Goal: Communication & Community: Connect with others

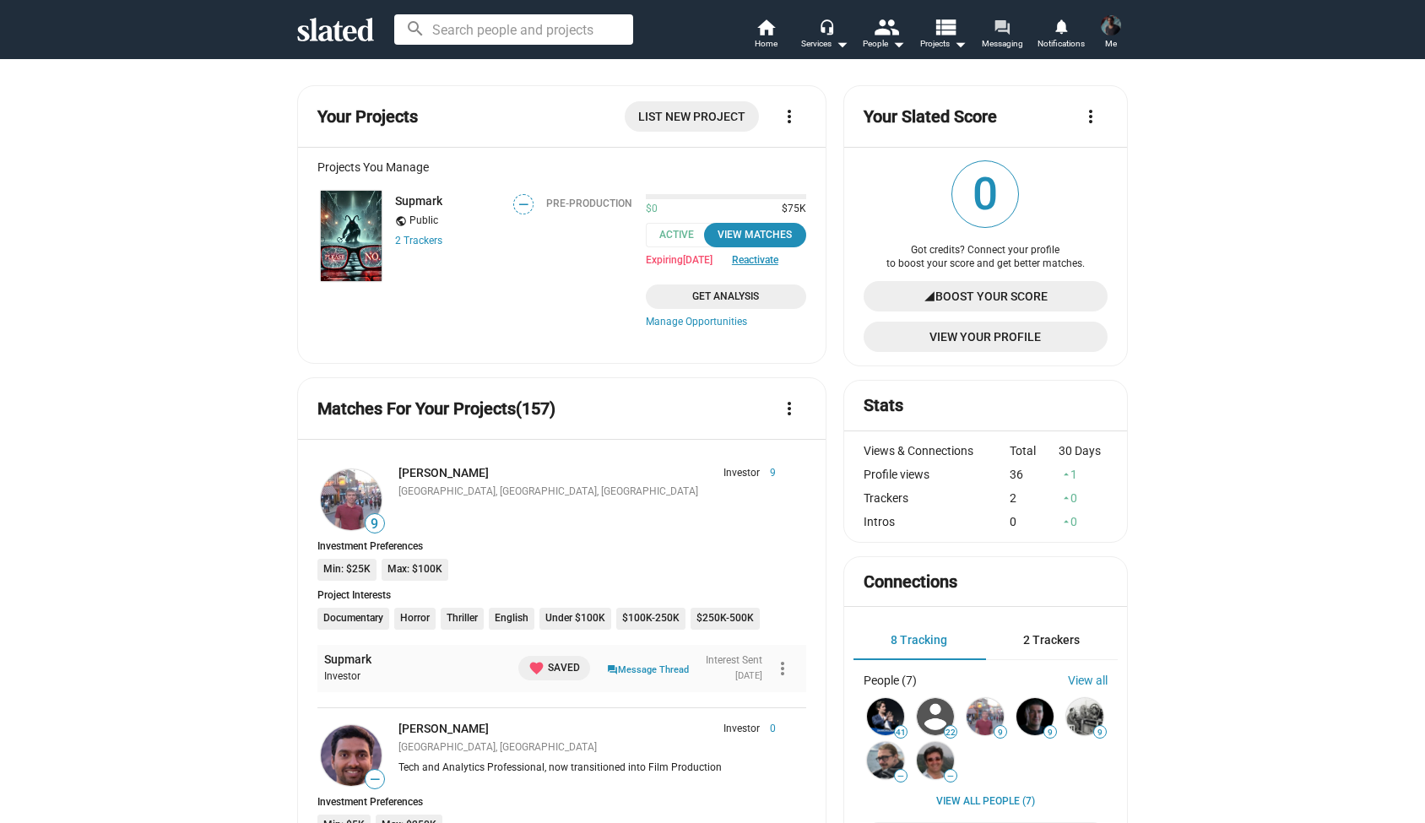
click at [1000, 37] on span "Messaging" at bounding box center [1002, 44] width 41 height 20
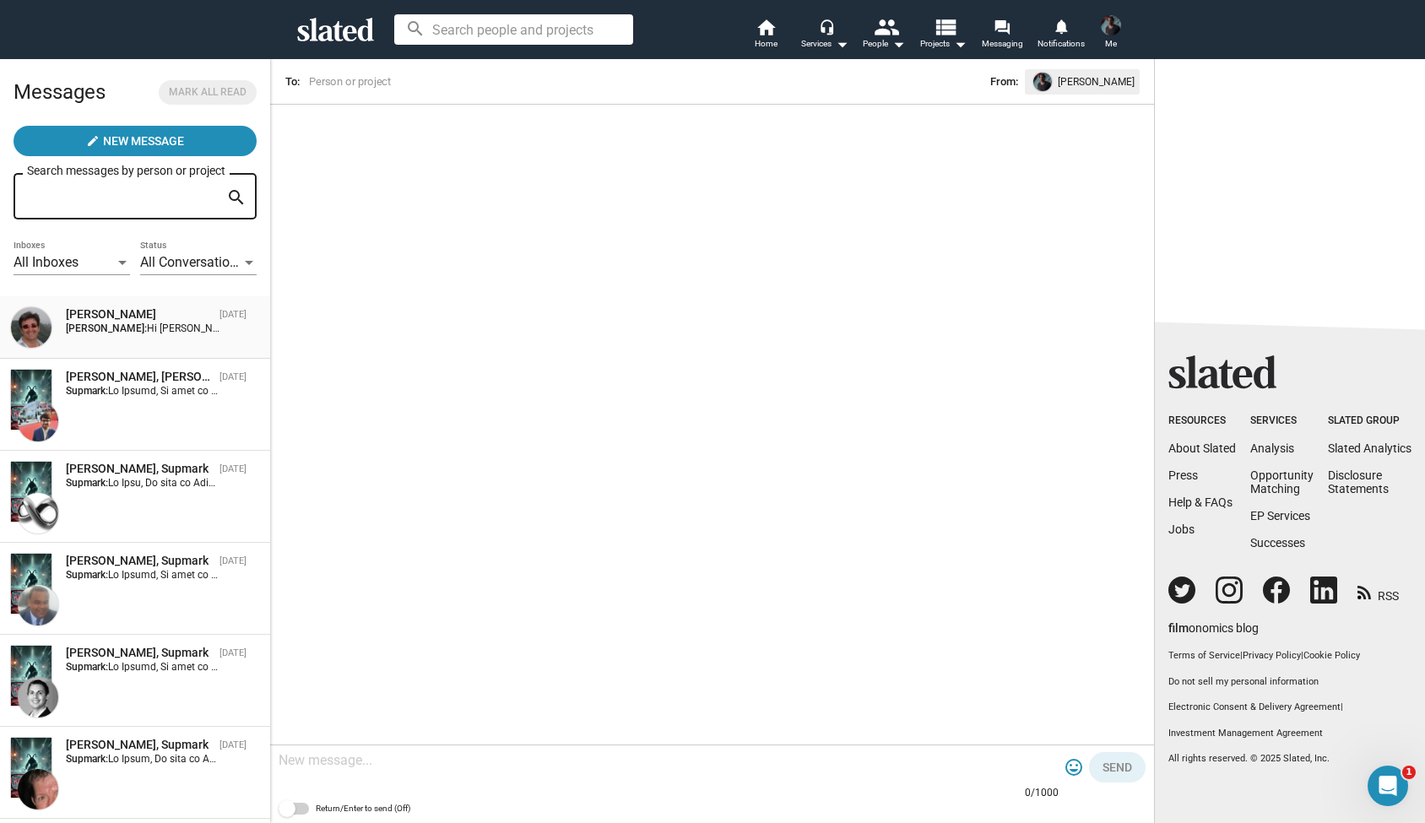
click at [154, 306] on span "[PERSON_NAME] [DATE] [PERSON_NAME]: Hi [PERSON_NAME], thank you for your messag…" at bounding box center [135, 327] width 270 height 62
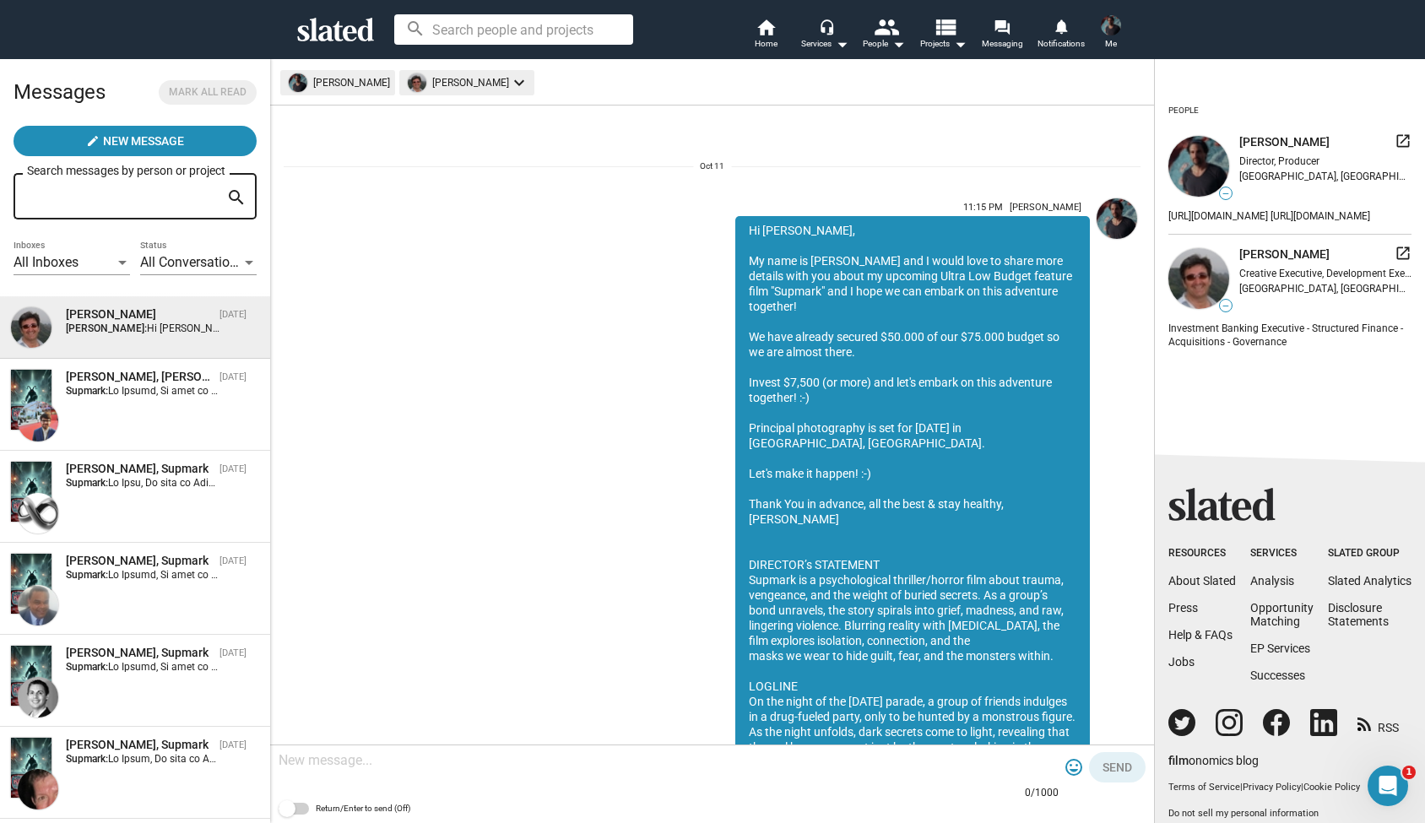
scroll to position [365, 0]
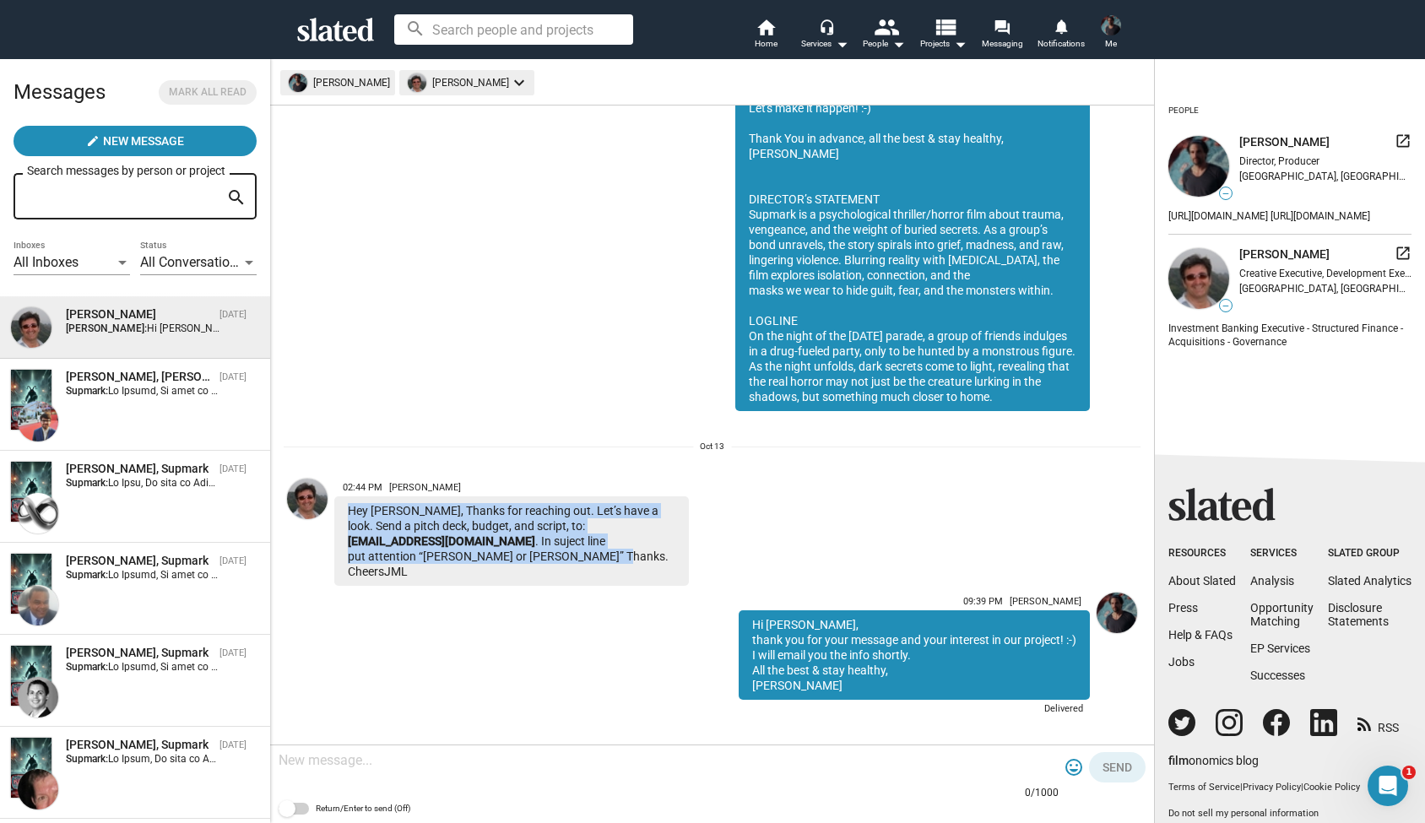
drag, startPoint x: 512, startPoint y: 556, endPoint x: 345, endPoint y: 511, distance: 173.0
click at [345, 511] on div "Hey Alexander, Thanks for reaching out. Let’s have a look. Send a pitch deck, b…" at bounding box center [511, 540] width 354 height 89
copy div "Hey Alexander, Thanks for reaching out. Let’s have a look. Send a pitch deck, b…"
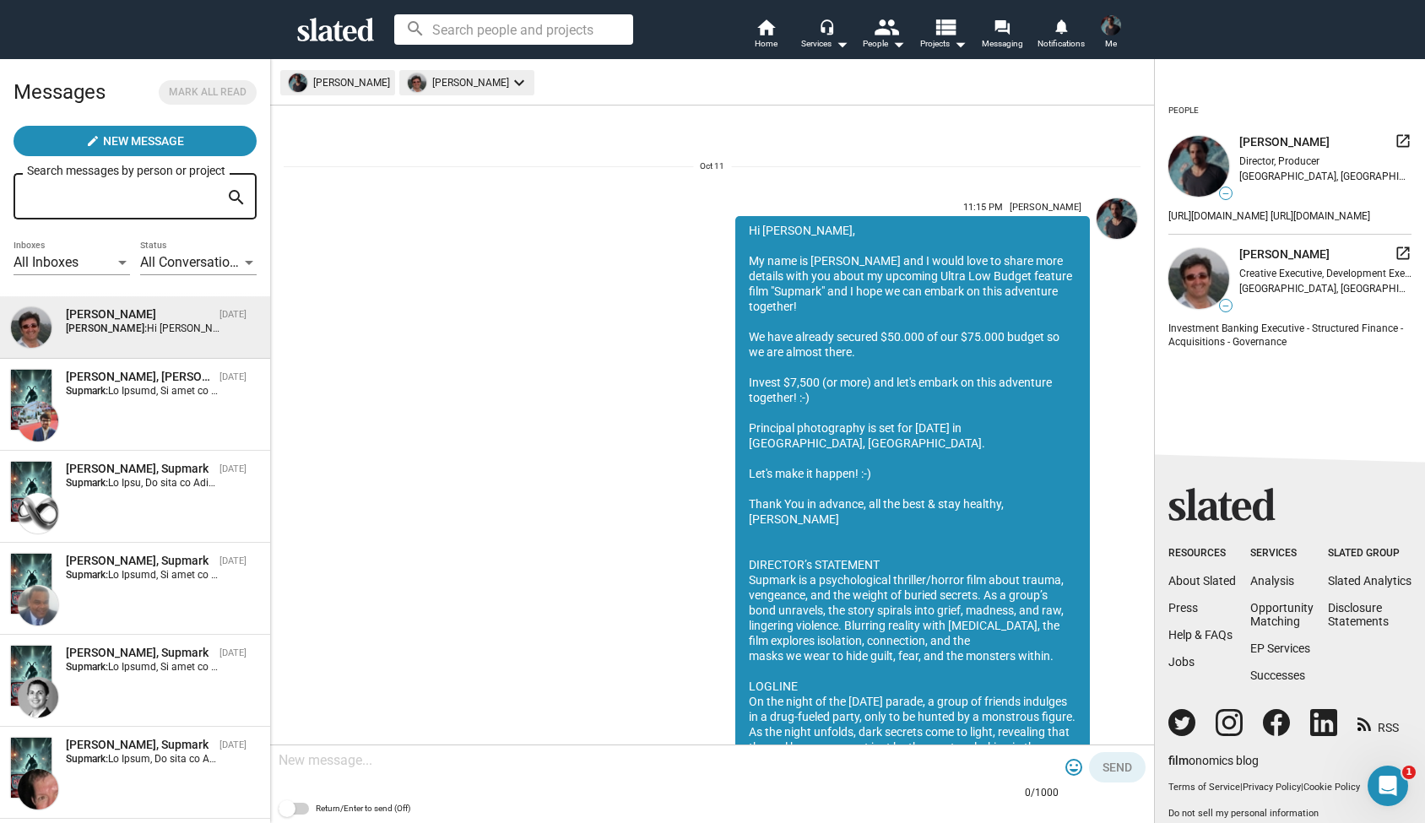
scroll to position [0, 0]
click at [166, 412] on div "[PERSON_NAME], Supmark [DATE] Supmark:" at bounding box center [135, 405] width 250 height 72
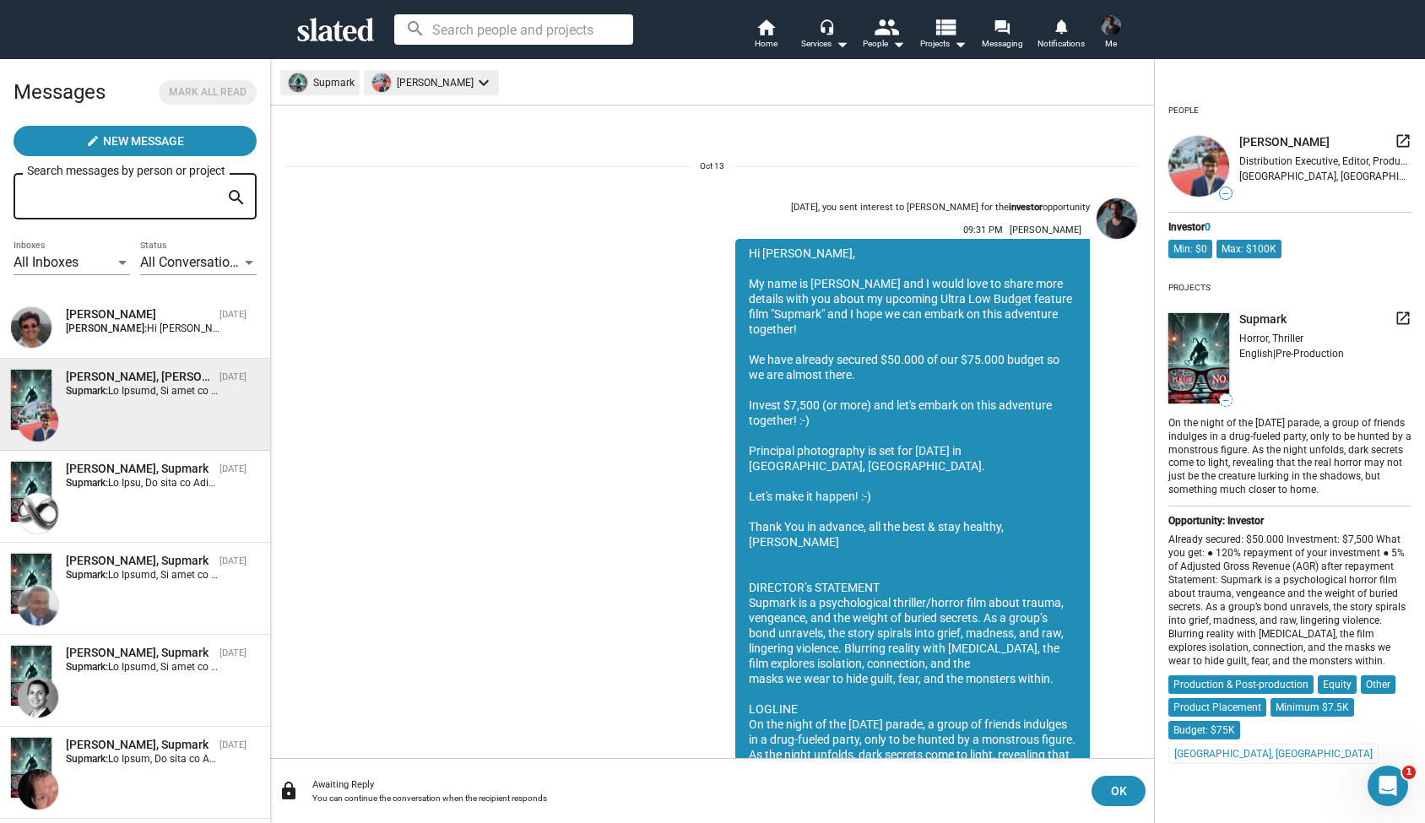
scroll to position [100, 0]
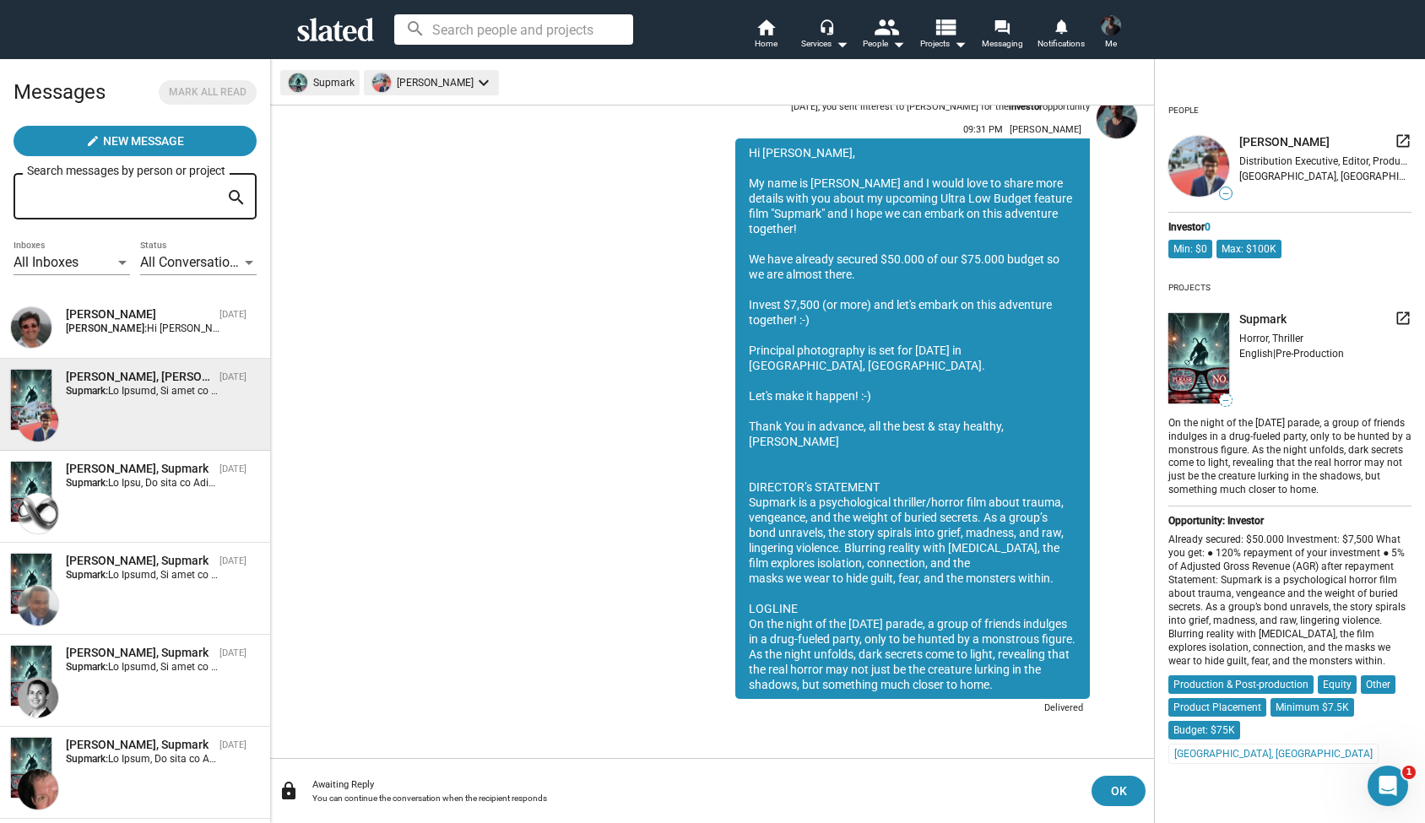
drag, startPoint x: 746, startPoint y: 152, endPoint x: 1074, endPoint y: 688, distance: 628.1
click at [1074, 688] on div "Hi Maxime, My name is Alexander Bruckner and I would love to share more details…" at bounding box center [912, 418] width 354 height 560
copy div "Hi Maxime, My name is Alexander Bruckner and I would love to share more details…"
click at [772, 30] on mat-icon "home" at bounding box center [765, 27] width 20 height 20
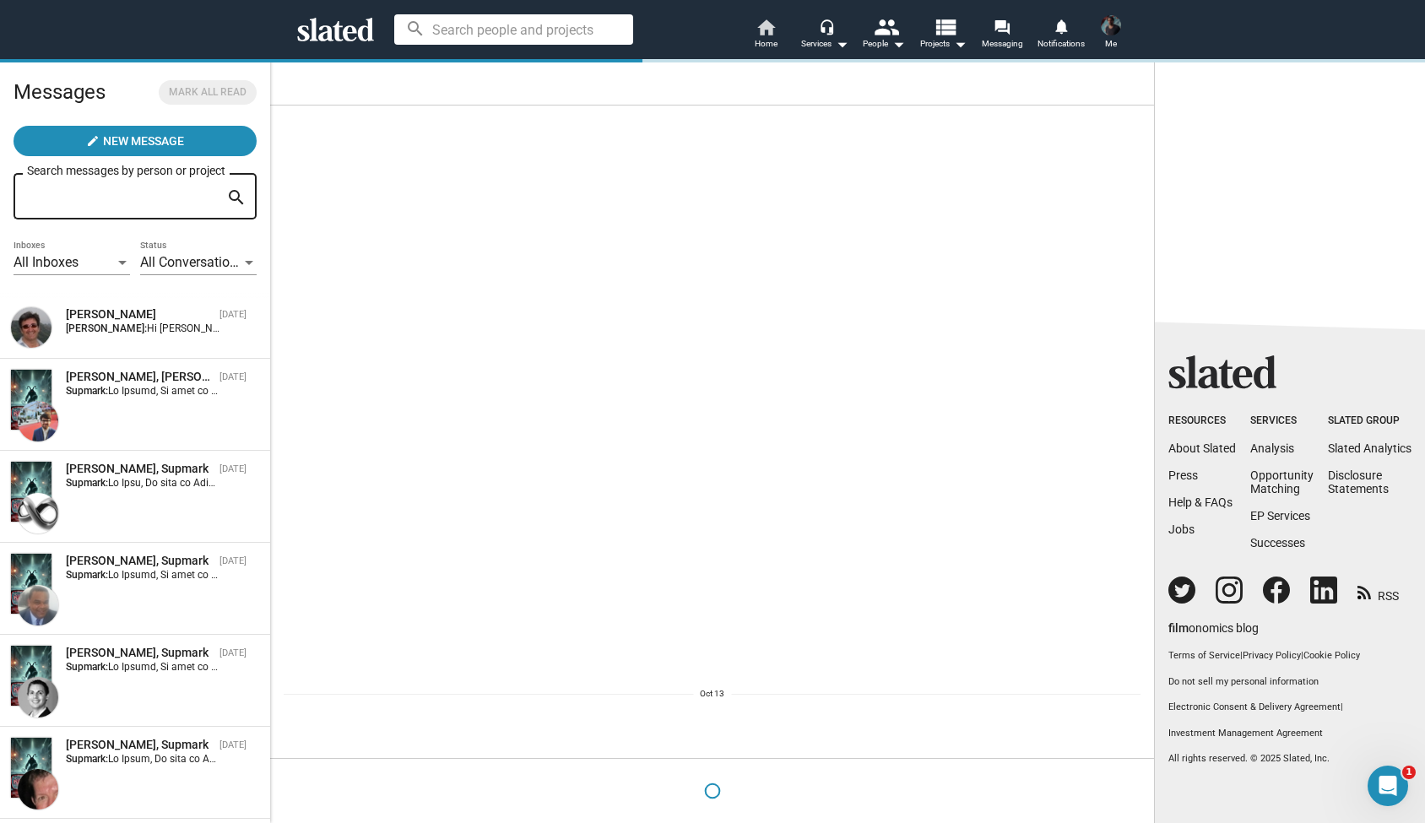
scroll to position [0, 0]
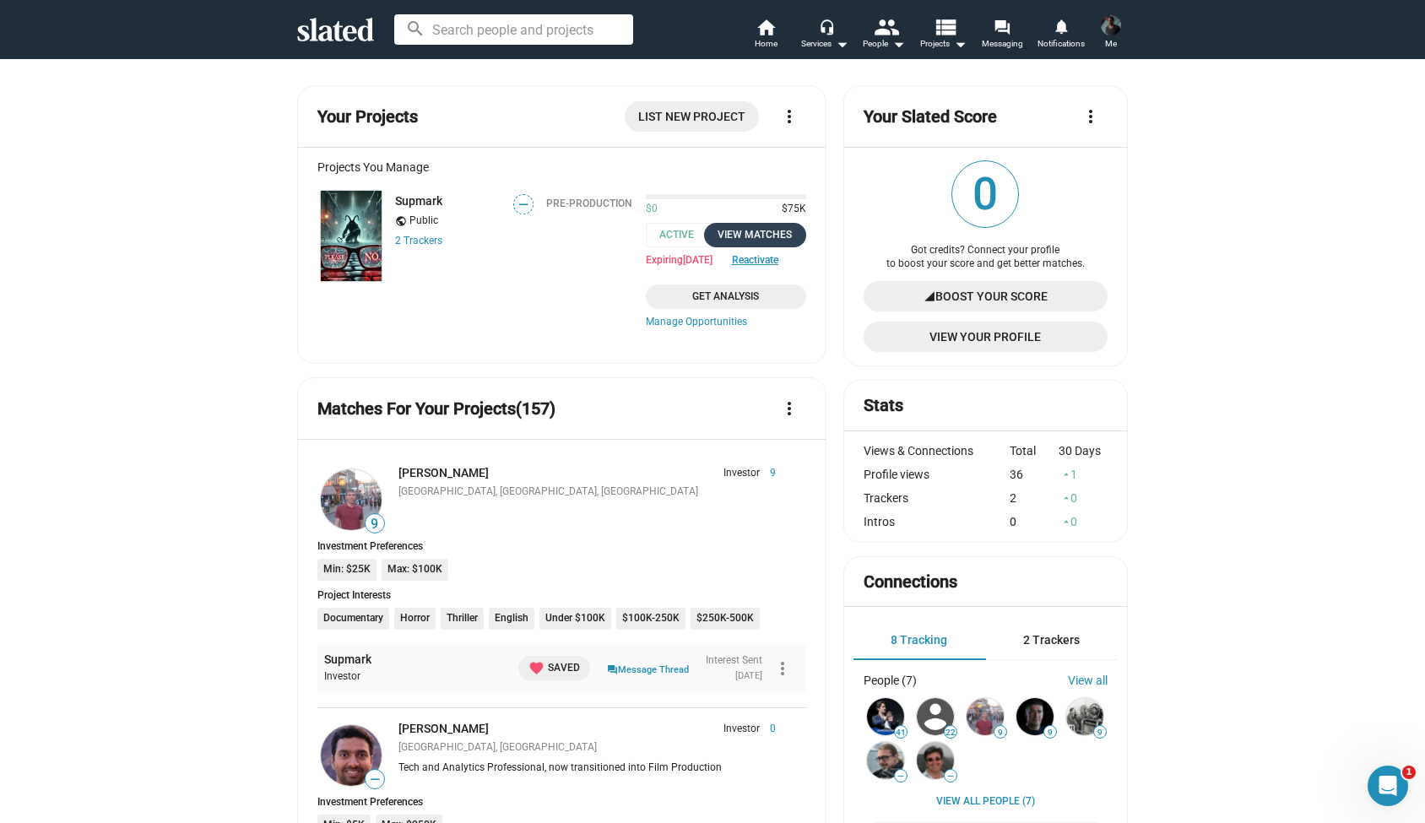
click at [760, 231] on div "View Matches" at bounding box center [755, 235] width 82 height 18
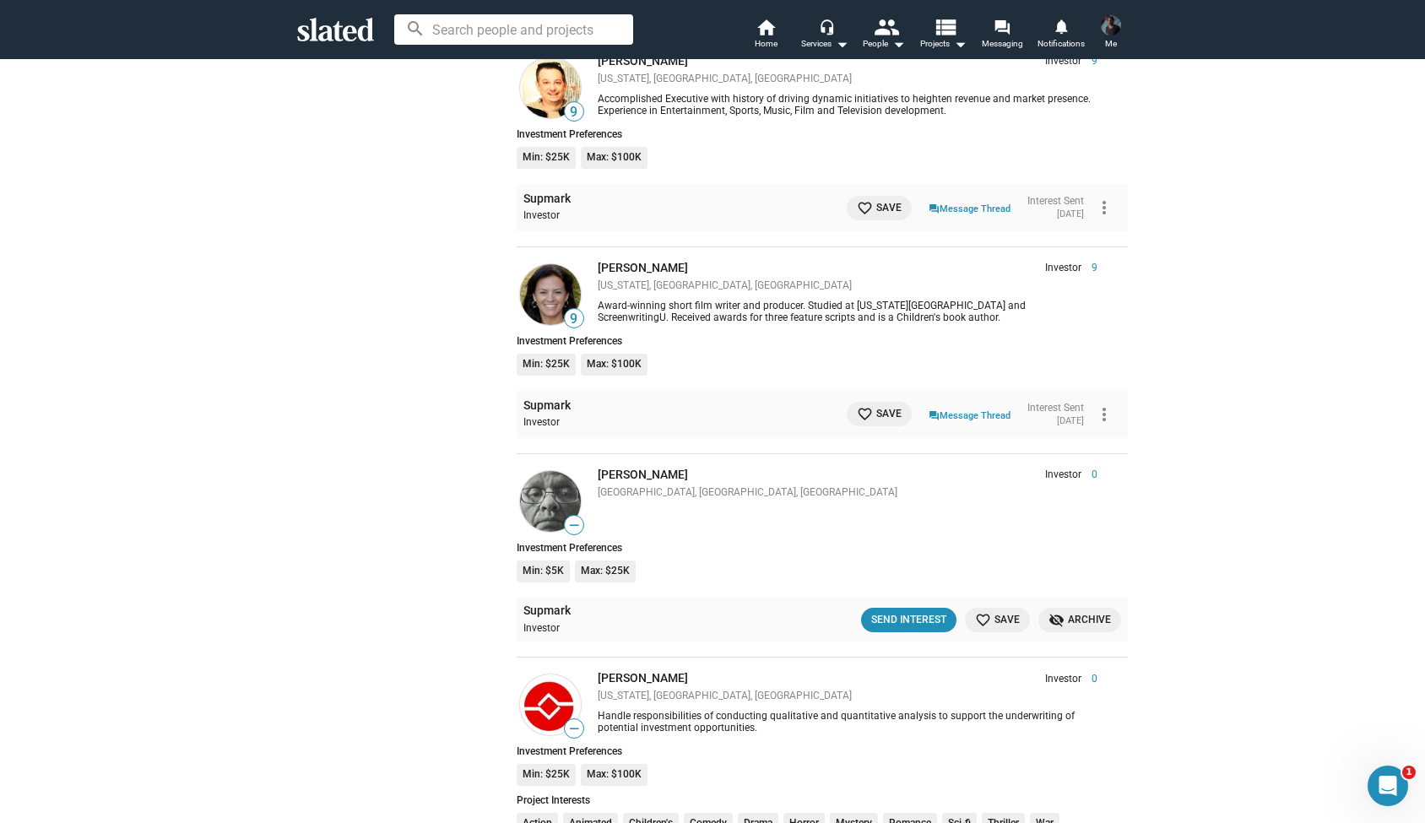
scroll to position [2982, 0]
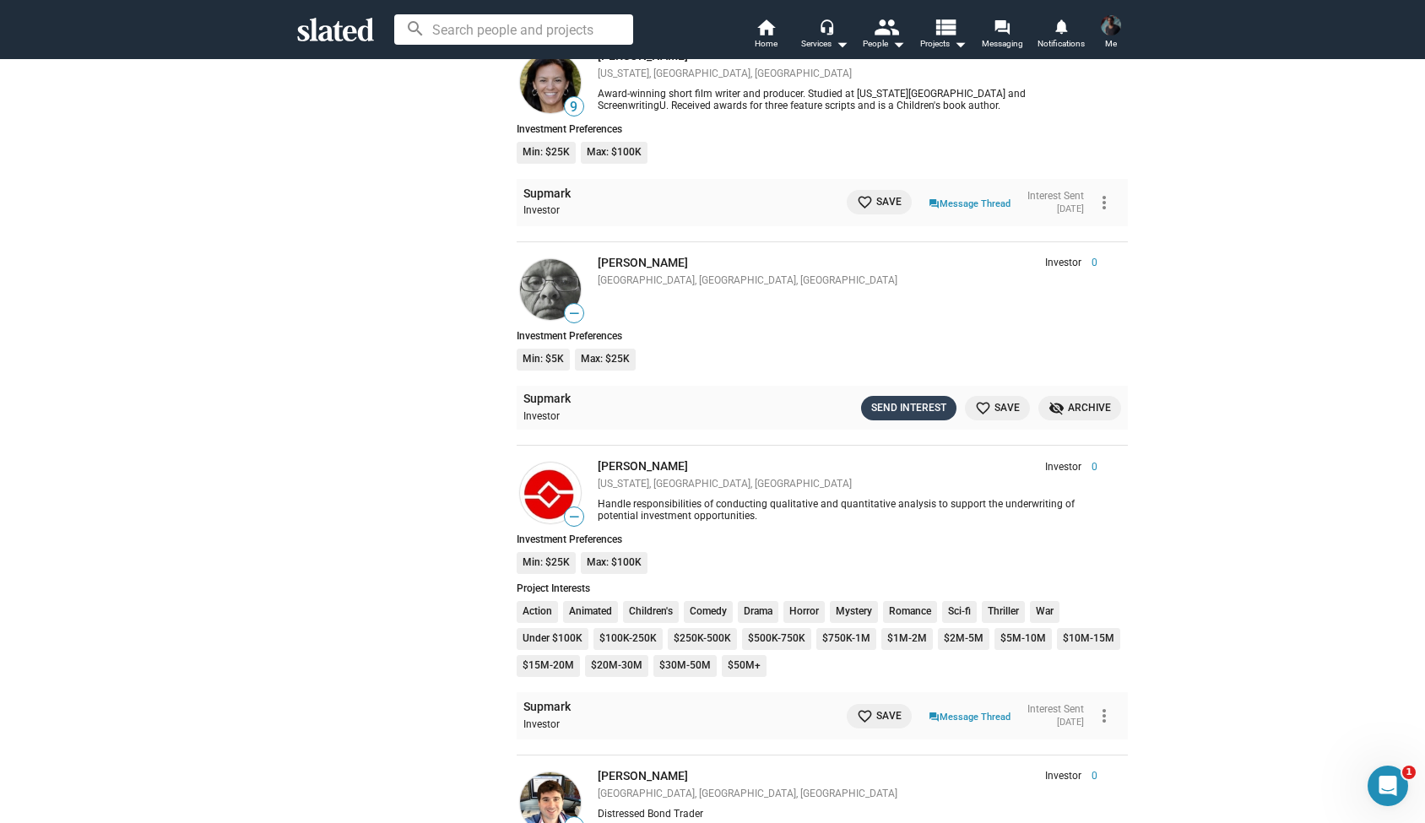
click at [906, 399] on div "Send Interest" at bounding box center [908, 408] width 75 height 18
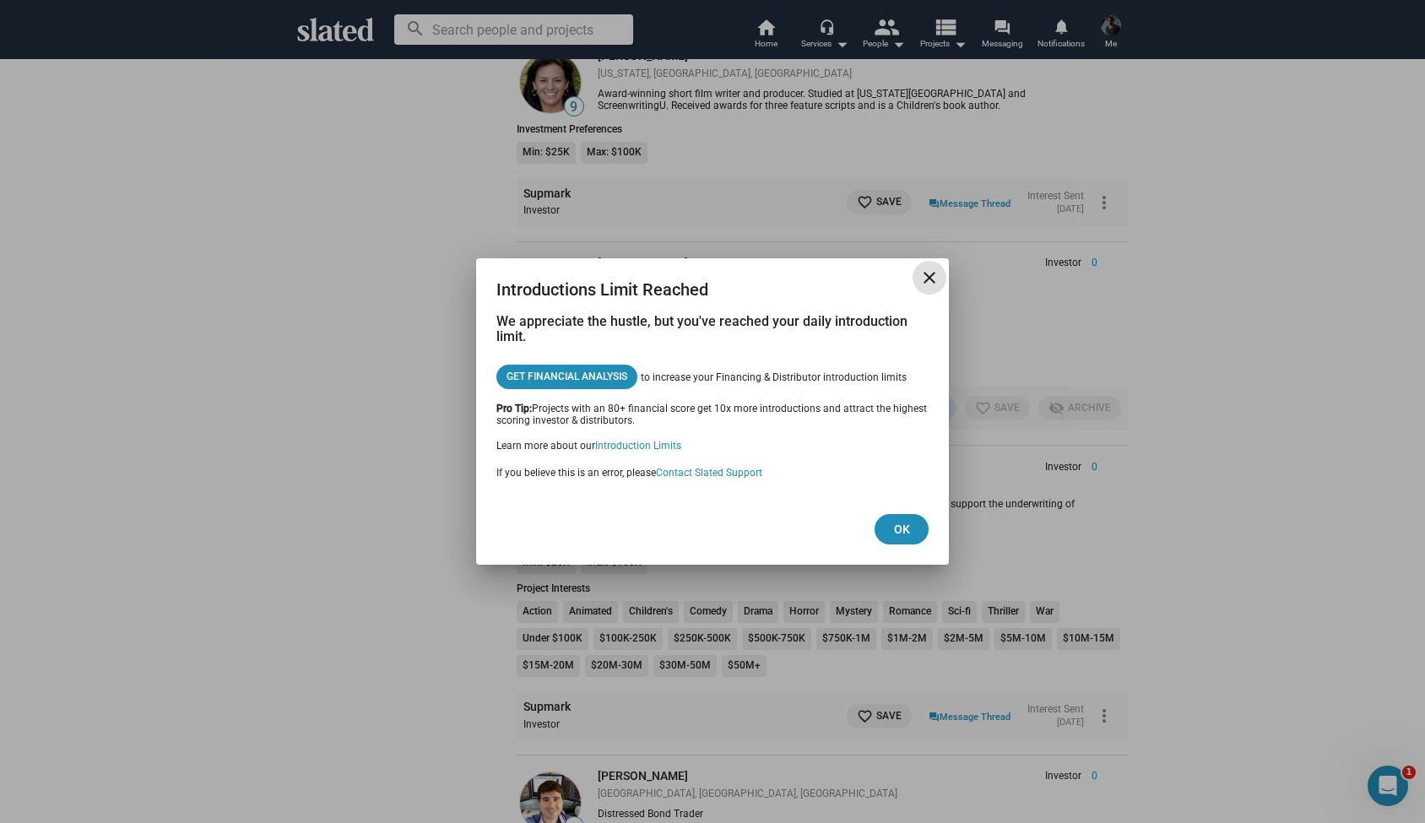
click at [928, 280] on mat-icon "close" at bounding box center [929, 278] width 20 height 20
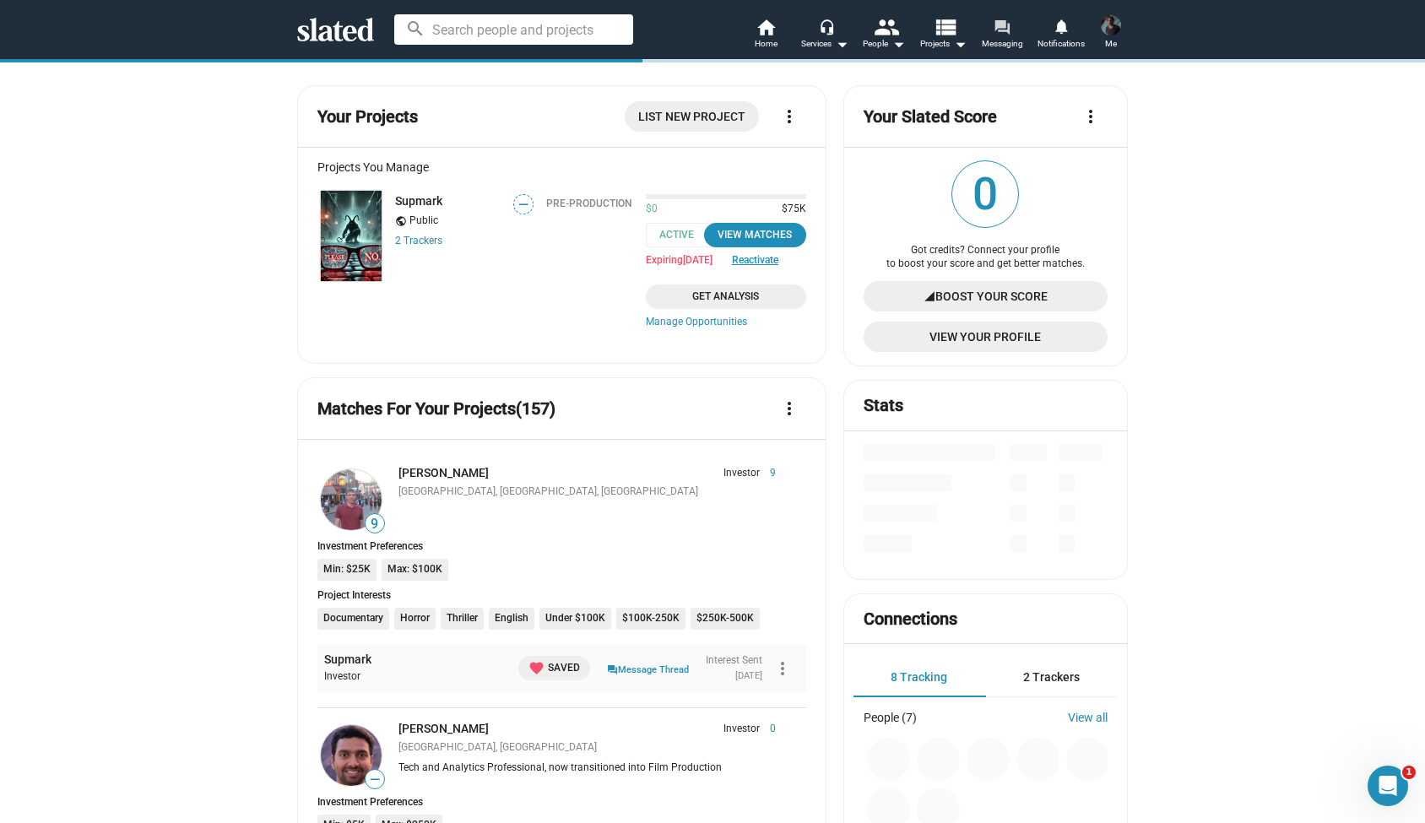
click at [1002, 32] on mat-icon "forum" at bounding box center [1001, 27] width 16 height 16
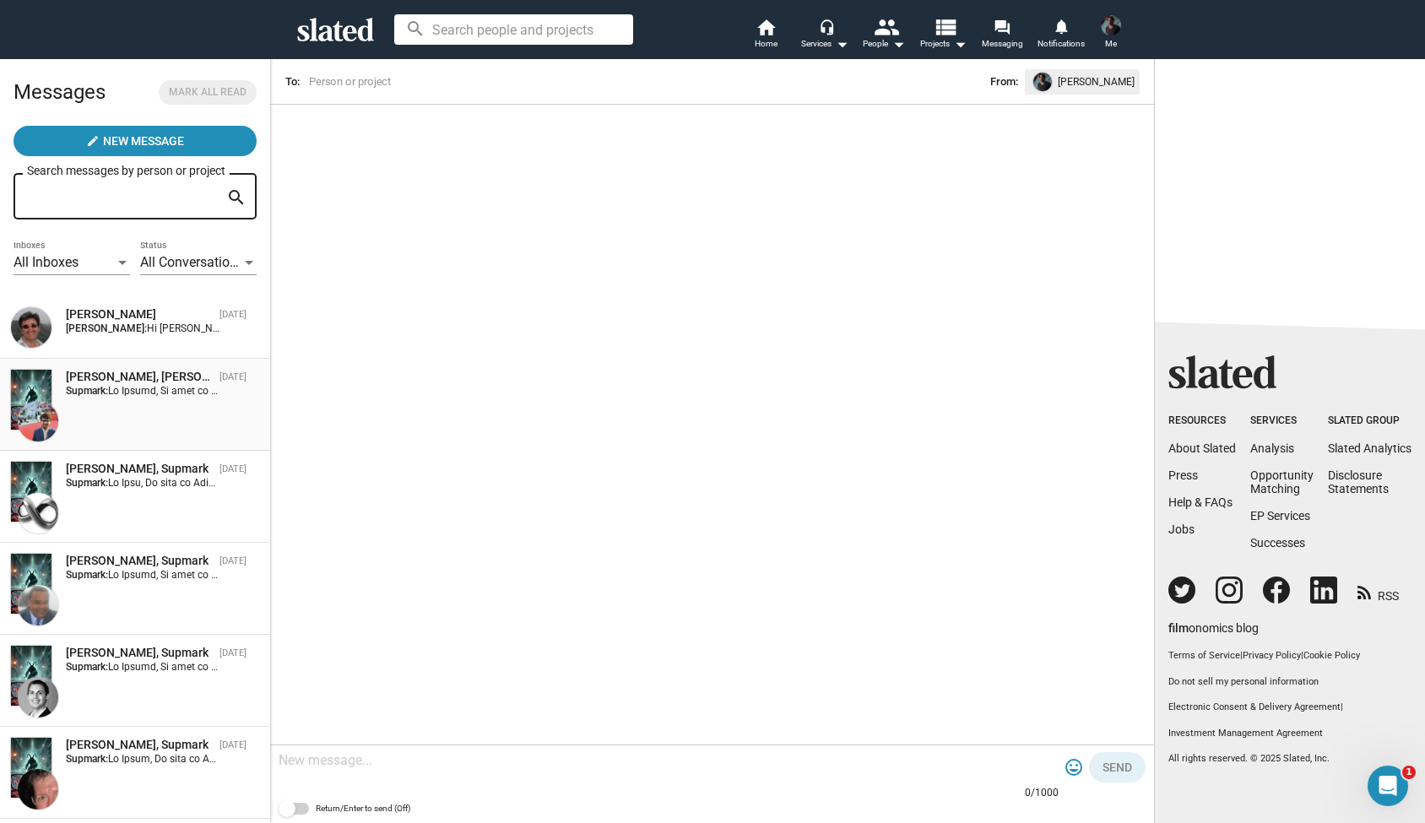
click at [202, 398] on div "[PERSON_NAME], Supmark [DATE] Supmark:" at bounding box center [135, 405] width 250 height 72
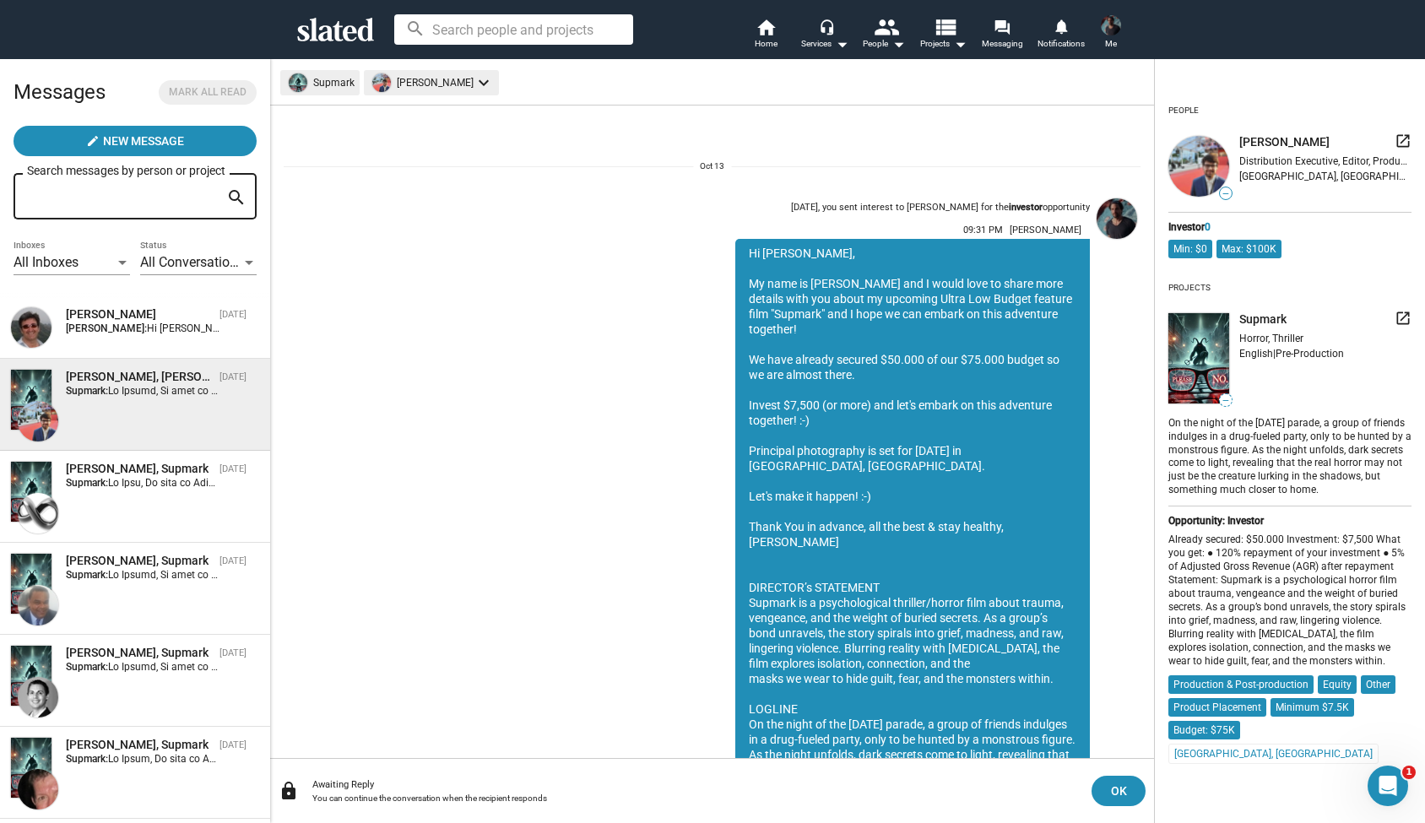
scroll to position [100, 0]
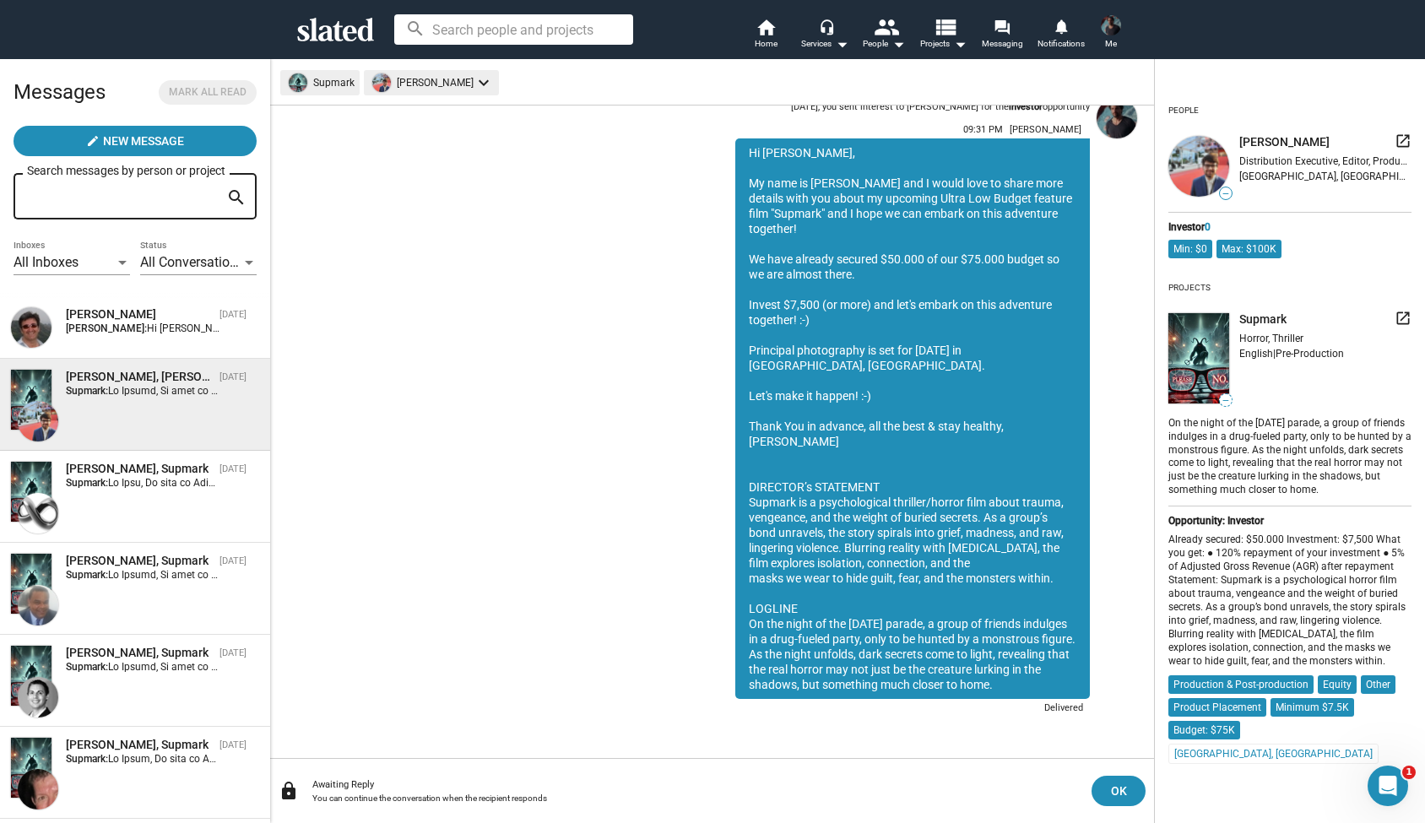
click at [187, 344] on div "[PERSON_NAME] [DATE] [PERSON_NAME]: Hi [PERSON_NAME], thank you for your messag…" at bounding box center [135, 327] width 250 height 42
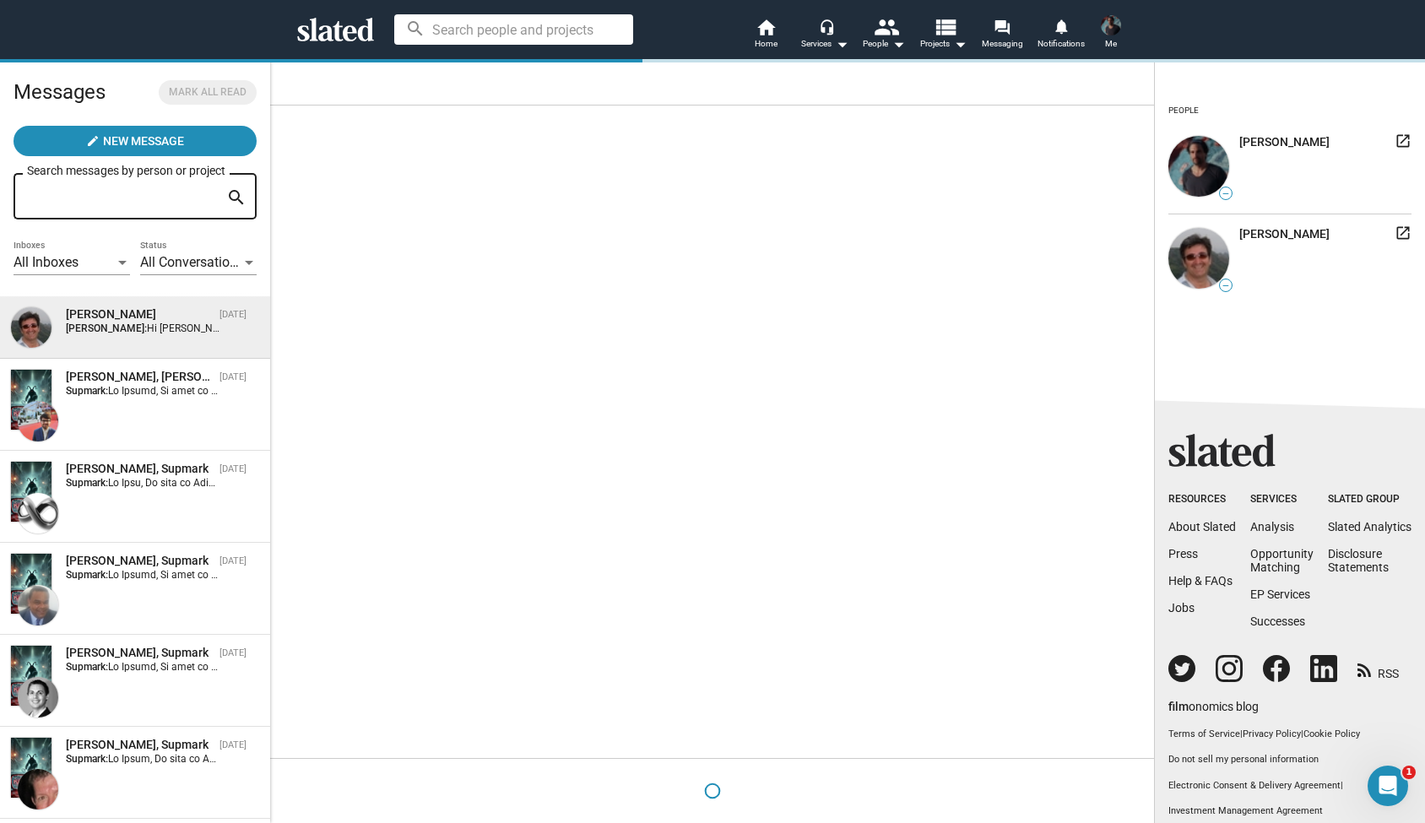
click at [187, 344] on div "[PERSON_NAME] [DATE] [PERSON_NAME]: Hi [PERSON_NAME], thank you for your messag…" at bounding box center [135, 327] width 250 height 42
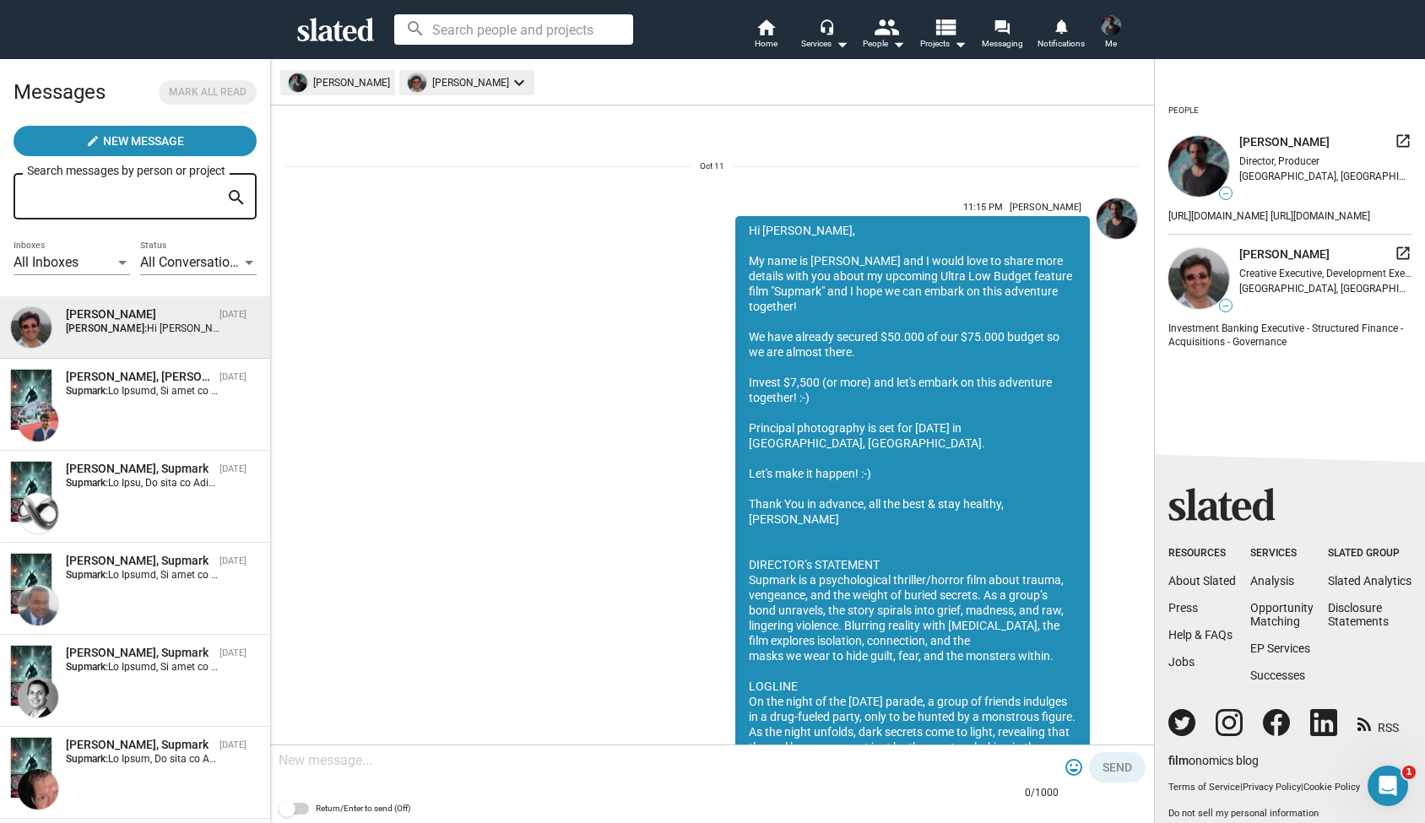
scroll to position [365, 0]
